Goal: Task Accomplishment & Management: Use online tool/utility

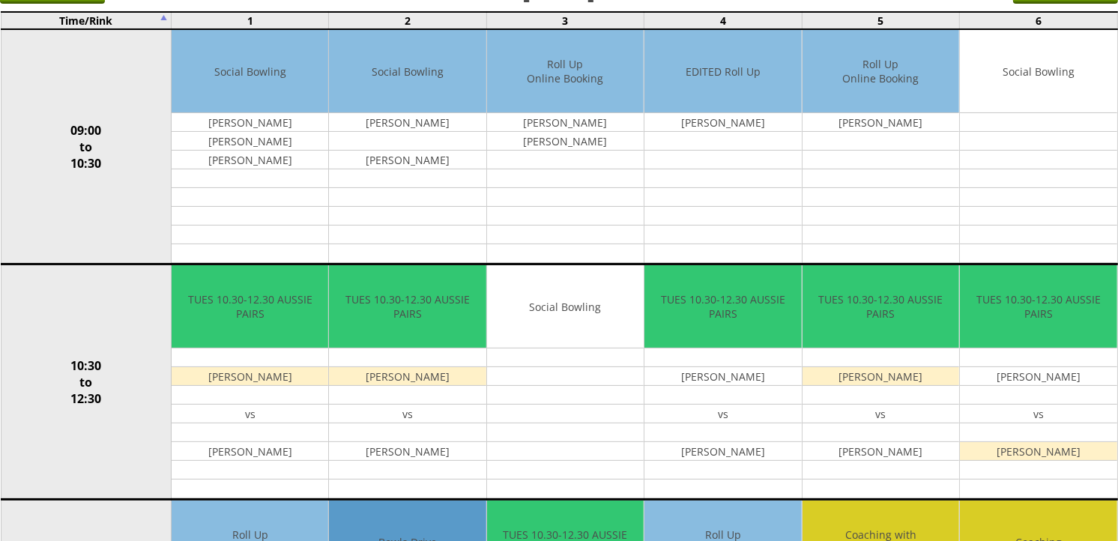
scroll to position [10, 0]
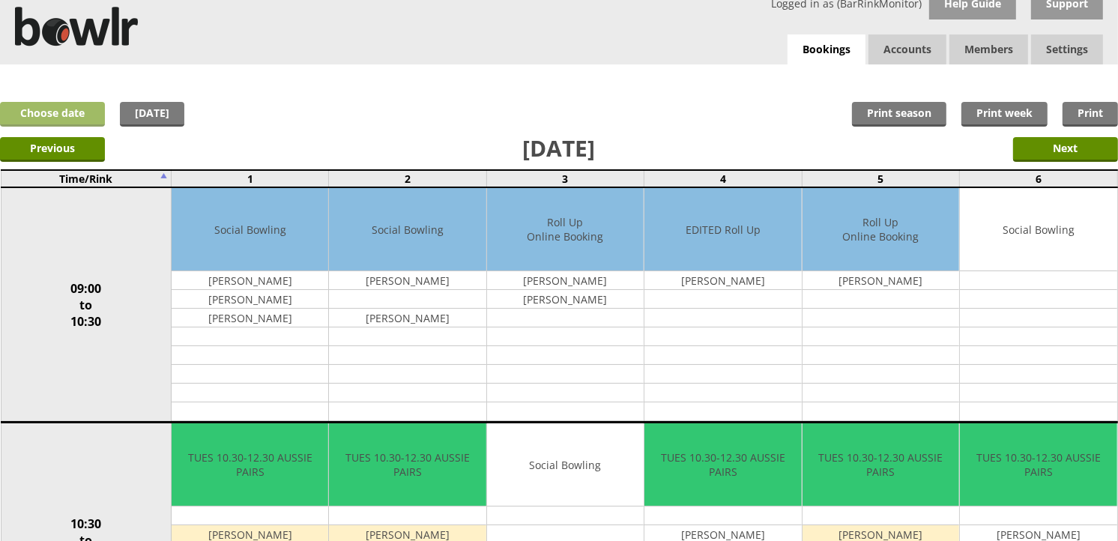
click at [49, 109] on link "Choose date" at bounding box center [52, 114] width 105 height 25
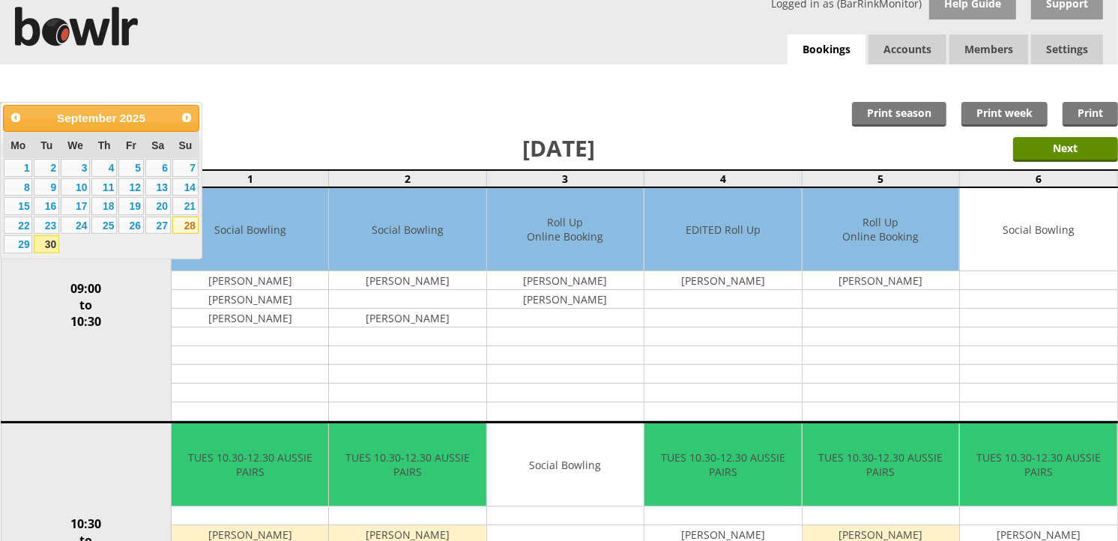
click at [186, 229] on link "28" at bounding box center [185, 225] width 26 height 18
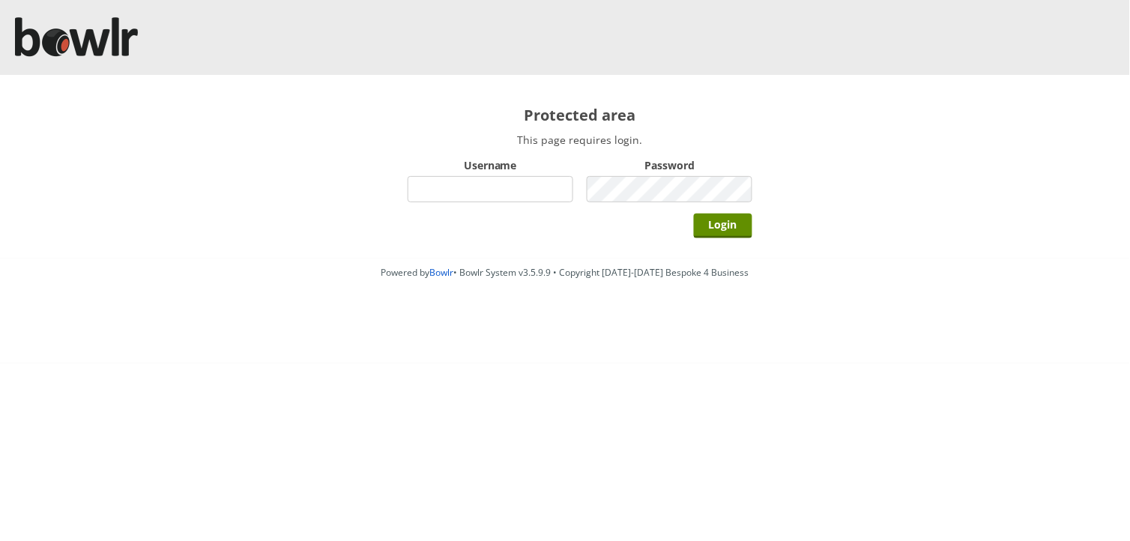
click at [457, 178] on input "Username" at bounding box center [490, 189] width 166 height 26
type input "BarRinkMonitor"
click at [694, 213] on input "Login" at bounding box center [723, 225] width 58 height 25
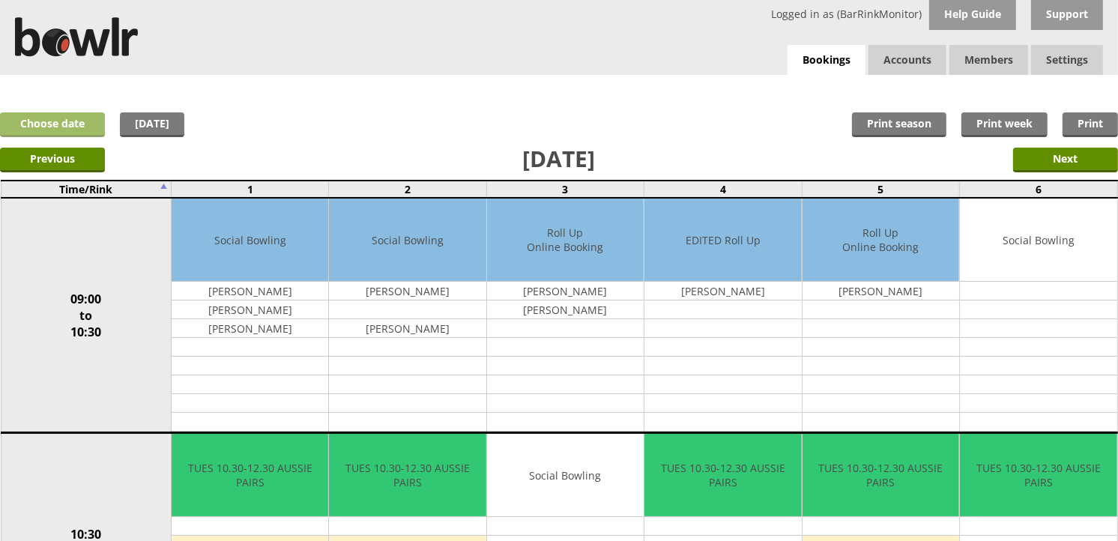
click at [83, 131] on link "Choose date" at bounding box center [52, 124] width 105 height 25
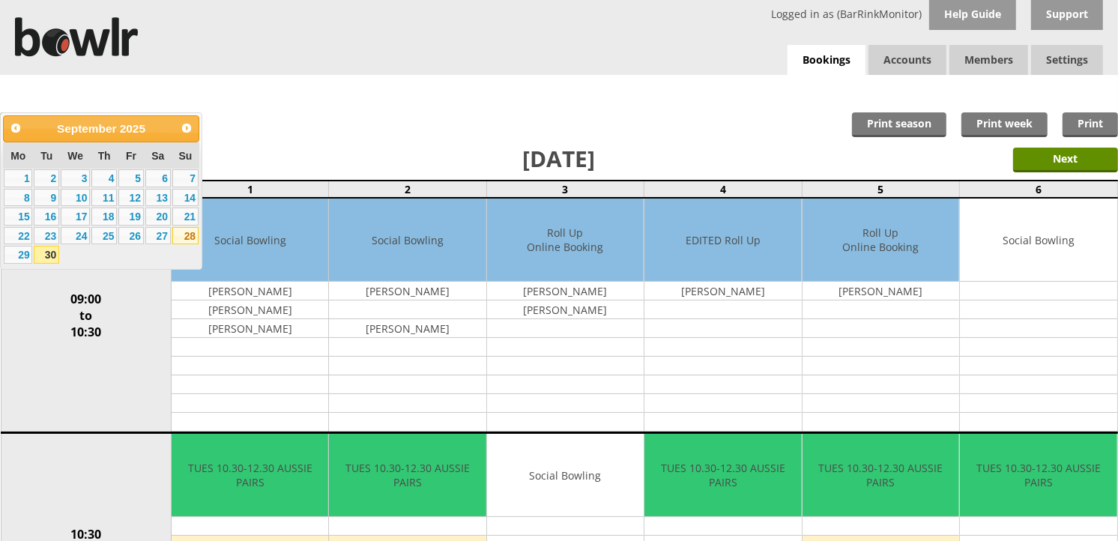
click at [189, 233] on link "28" at bounding box center [185, 236] width 26 height 18
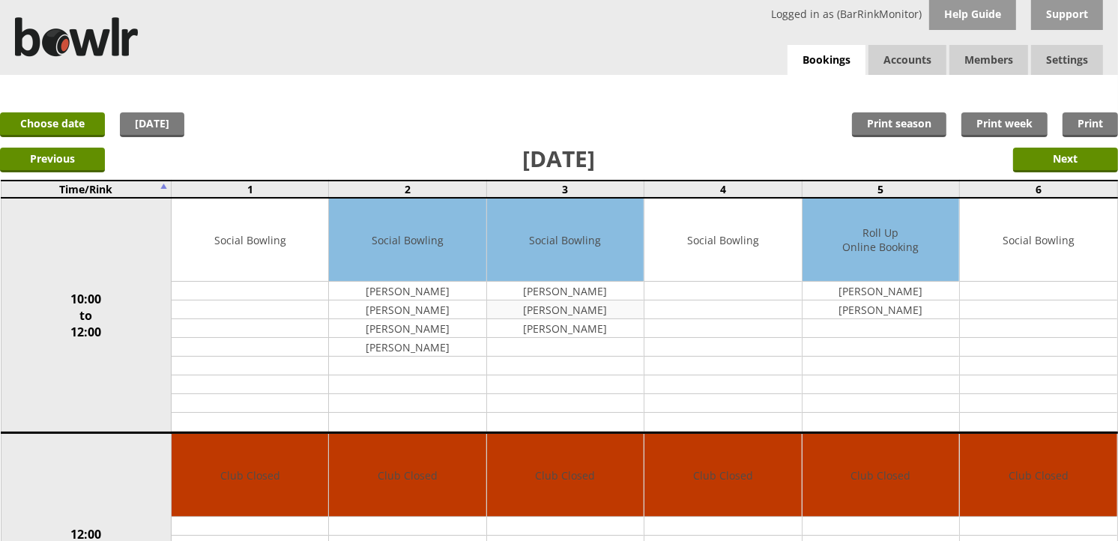
click at [558, 308] on td "[PERSON_NAME]" at bounding box center [565, 309] width 157 height 19
click at [1058, 171] on input "Next" at bounding box center [1065, 160] width 105 height 25
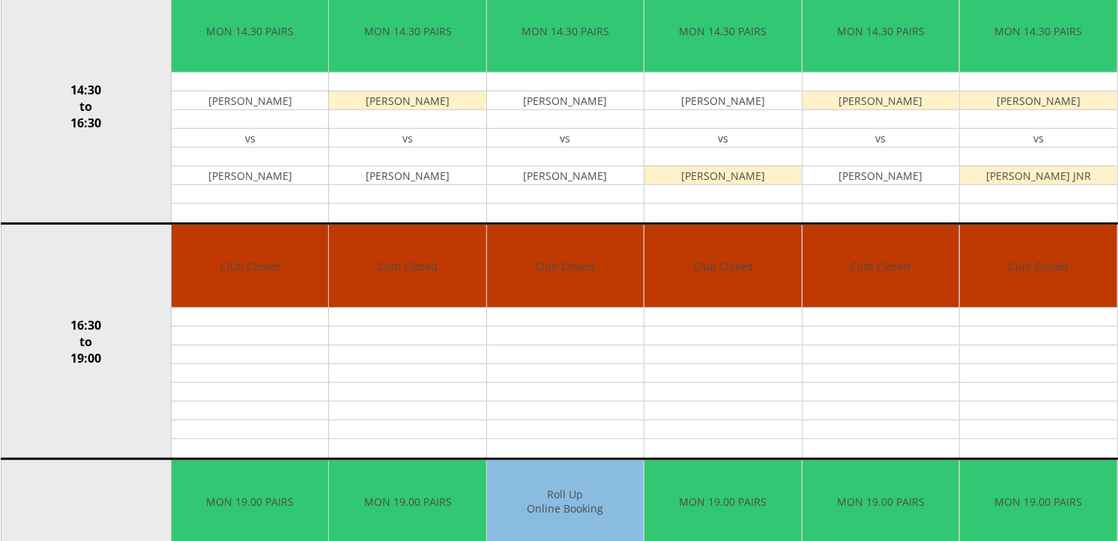
scroll to position [126, 0]
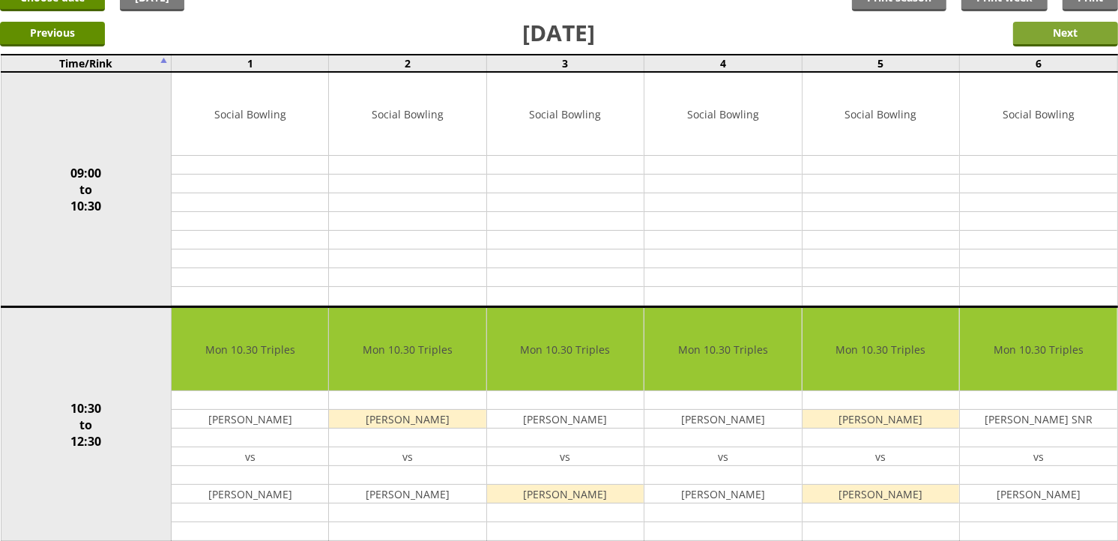
click at [1080, 28] on input "Next" at bounding box center [1065, 34] width 105 height 25
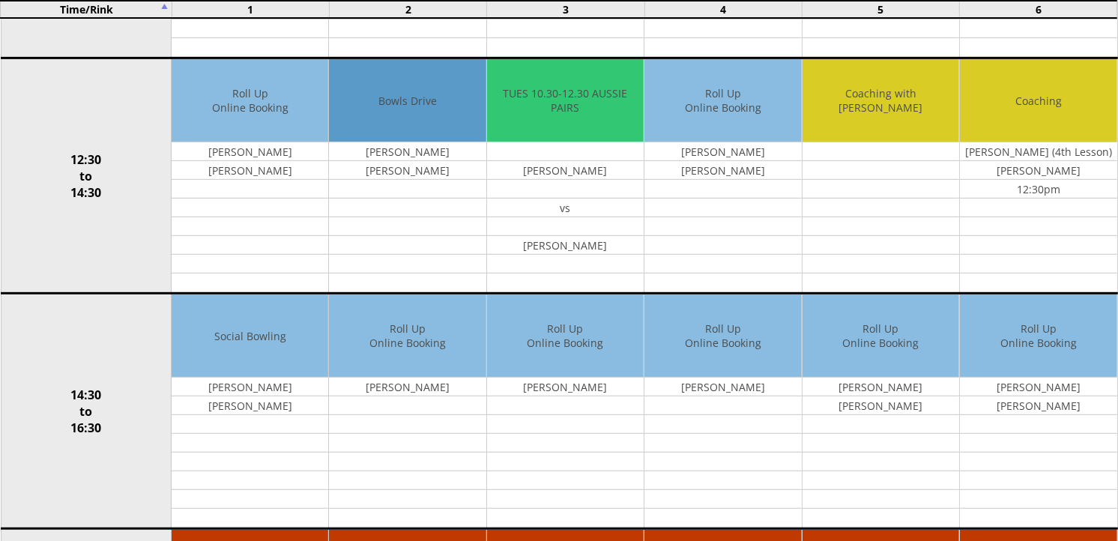
scroll to position [699, 0]
